Goal: Information Seeking & Learning: Learn about a topic

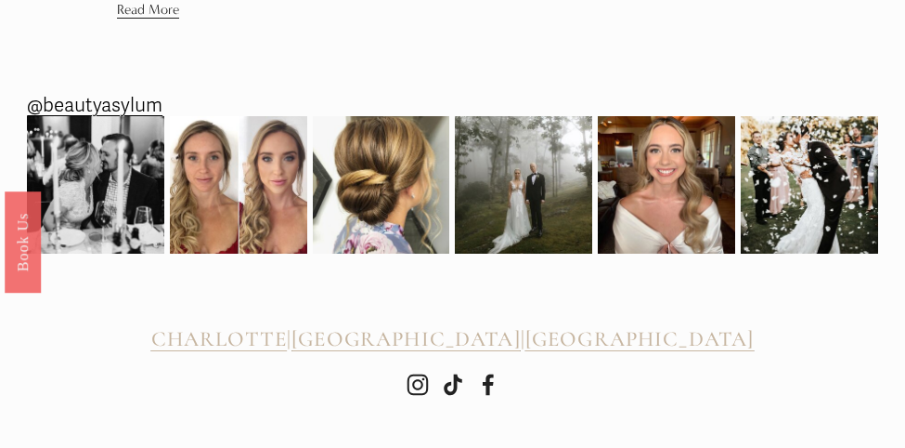
scroll to position [2194, 0]
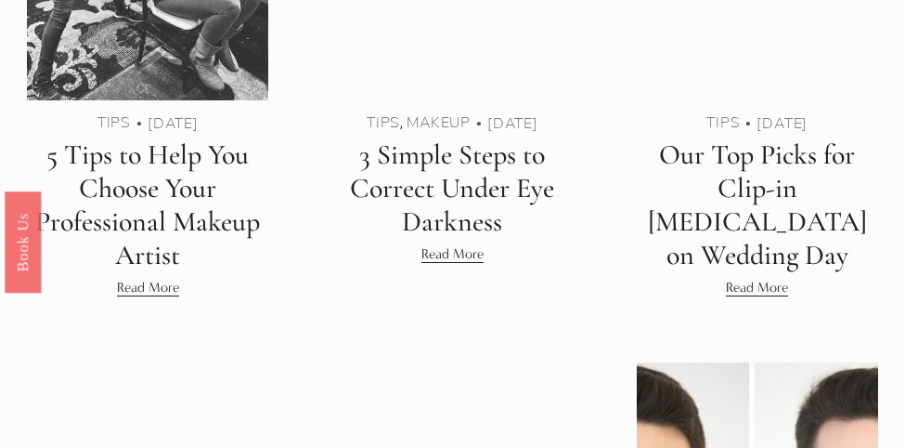
scroll to position [1081, 0]
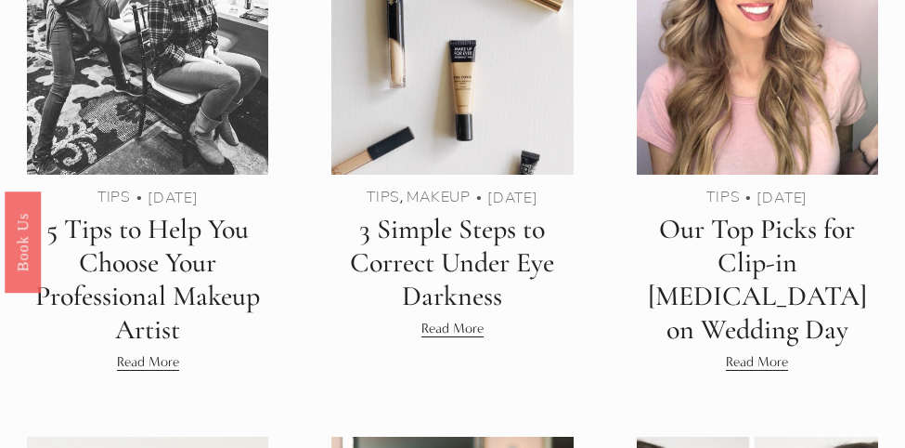
click at [718, 202] on link "Tips" at bounding box center [723, 196] width 33 height 20
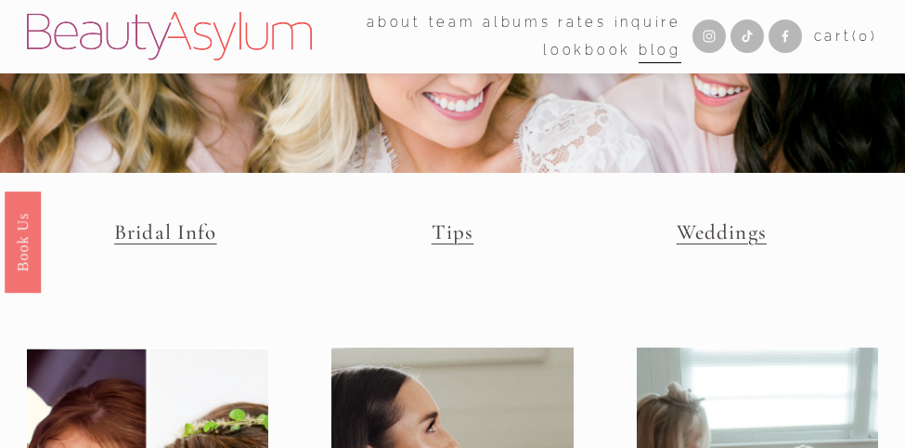
scroll to position [19, 0]
